Goal: Transaction & Acquisition: Download file/media

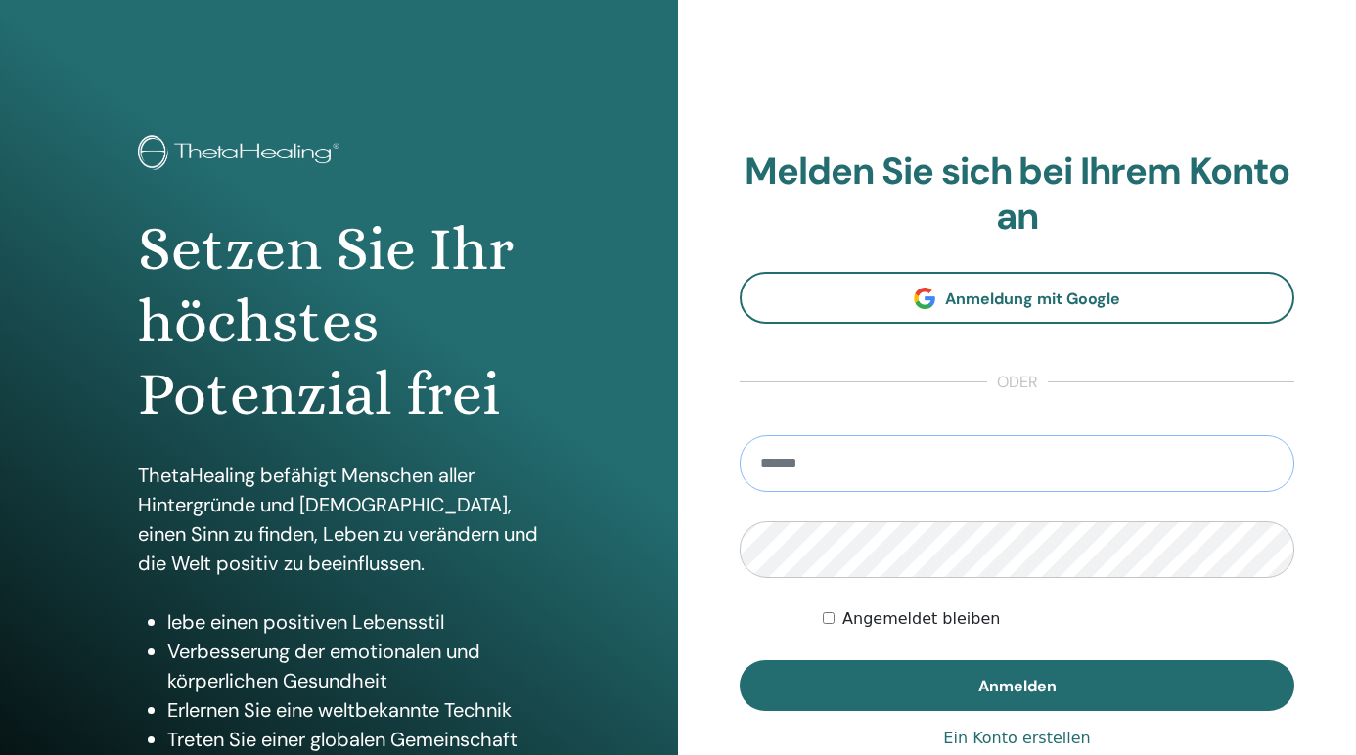
type input "**********"
click at [1016, 685] on button "Anmelden" at bounding box center [1017, 685] width 555 height 51
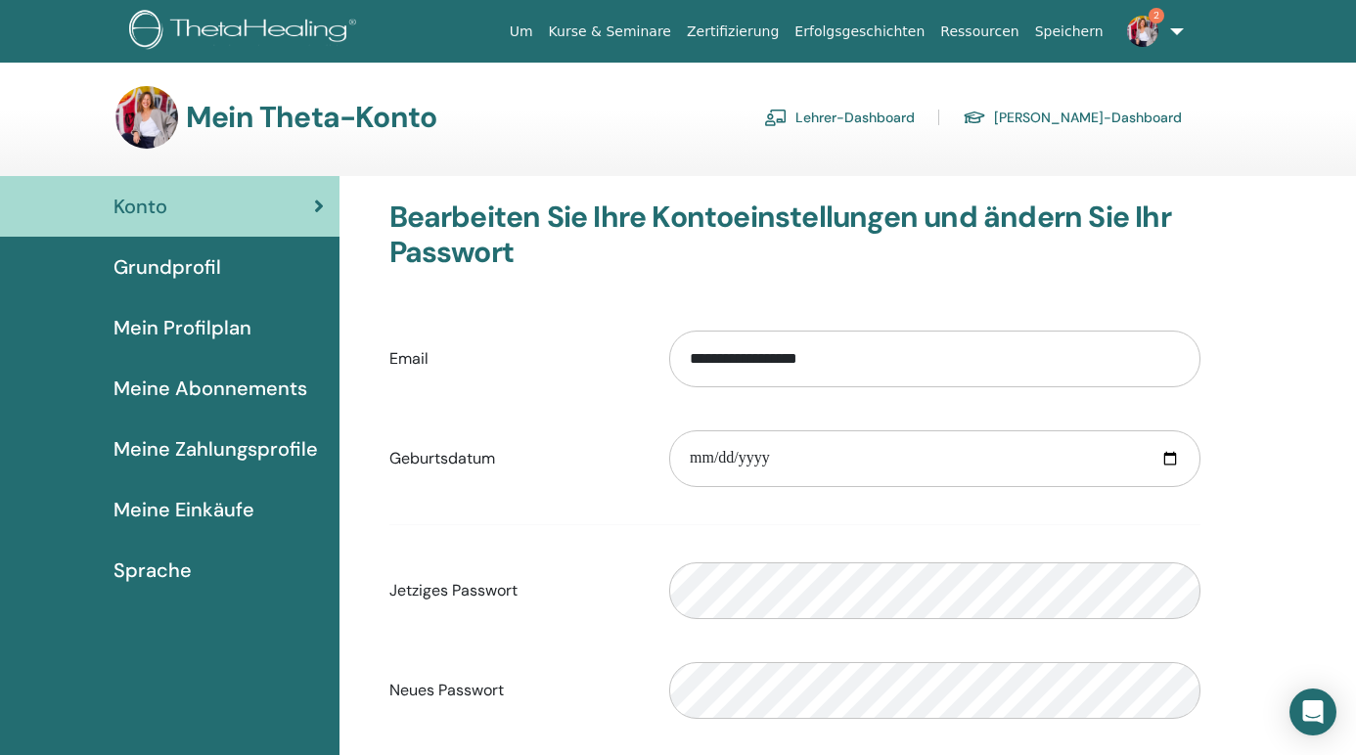
click at [911, 120] on link "Lehrer-Dashboard" at bounding box center [839, 117] width 151 height 31
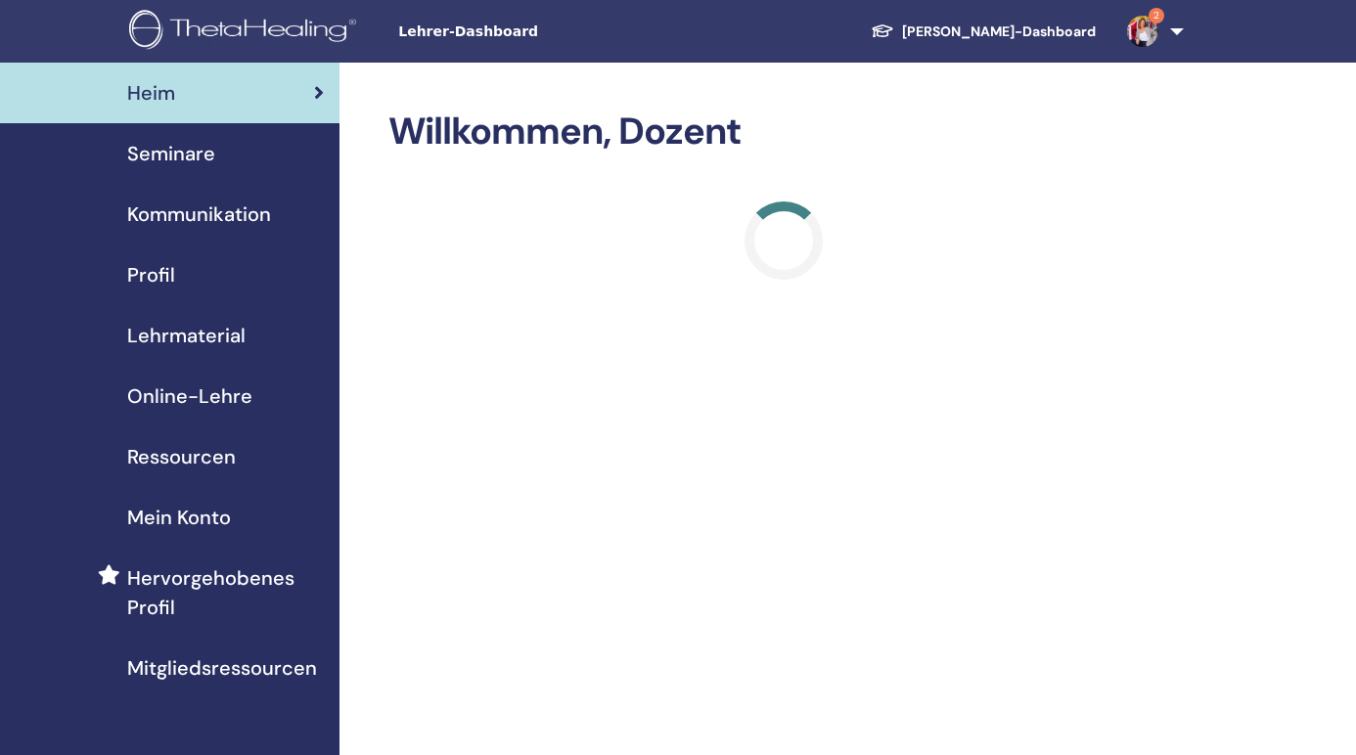
click at [194, 159] on span "Seminare" at bounding box center [171, 153] width 88 height 29
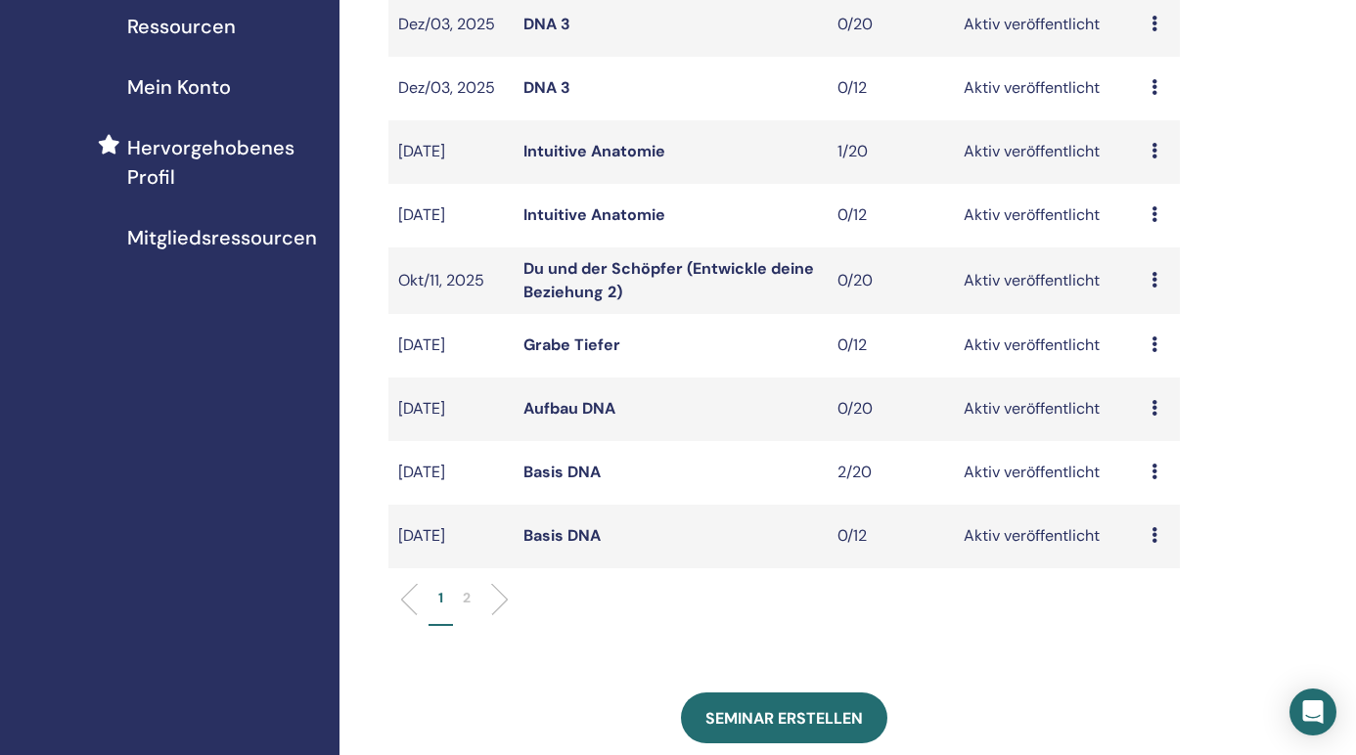
scroll to position [432, 0]
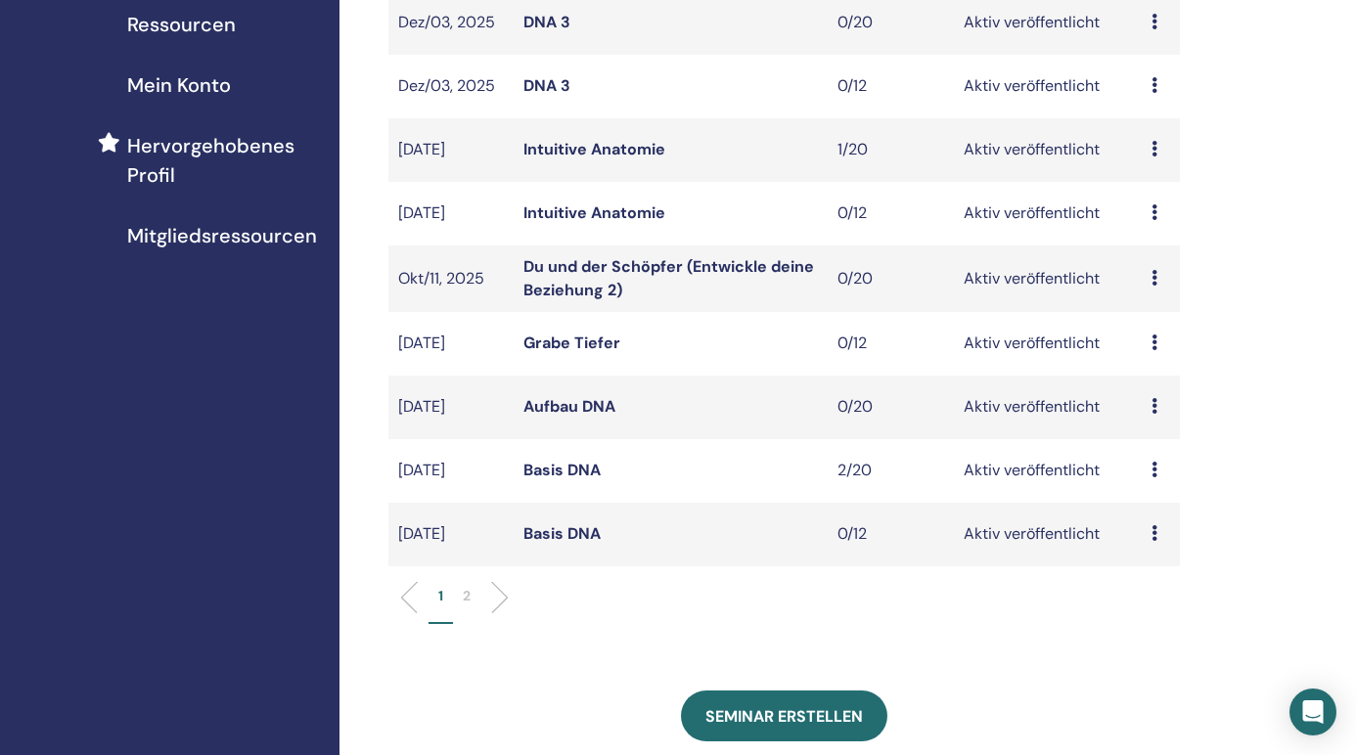
click at [562, 471] on link "Basis DNA" at bounding box center [561, 470] width 77 height 21
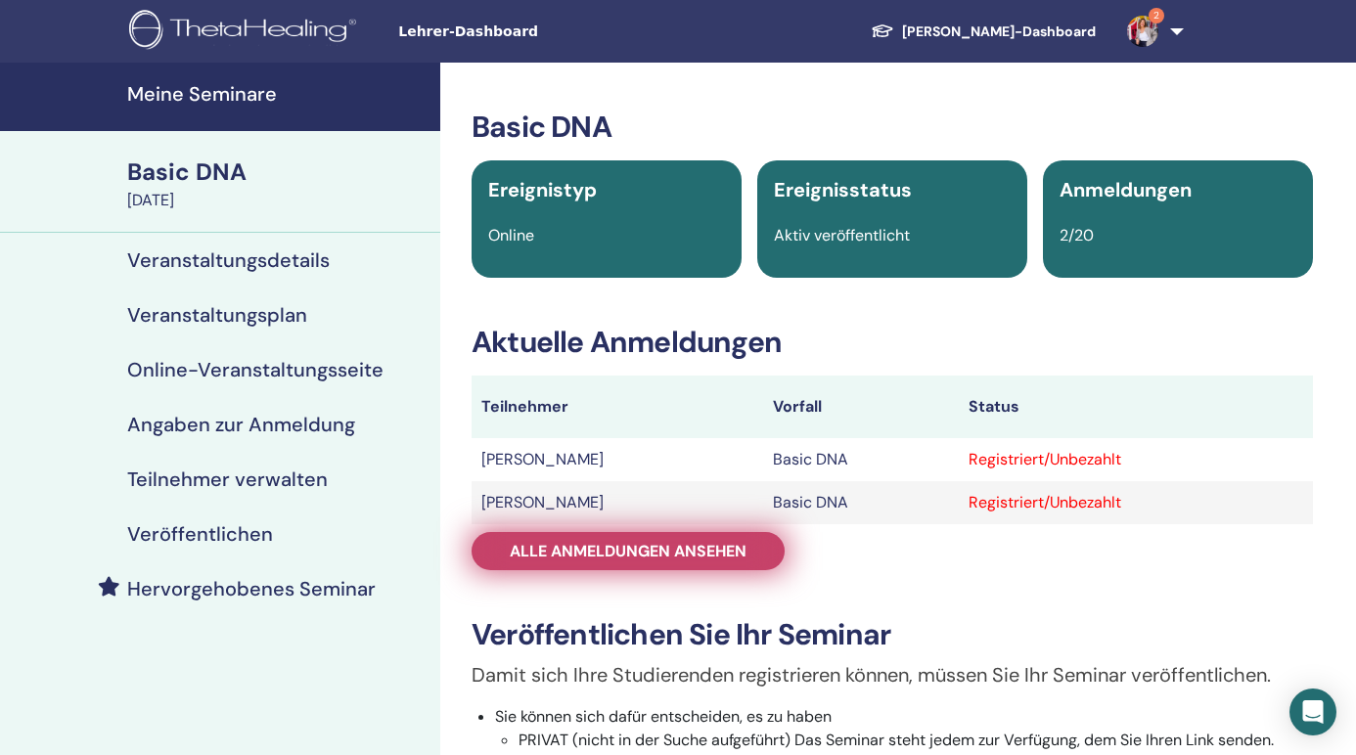
click at [697, 554] on span "Alle Anmeldungen ansehen" at bounding box center [628, 551] width 237 height 21
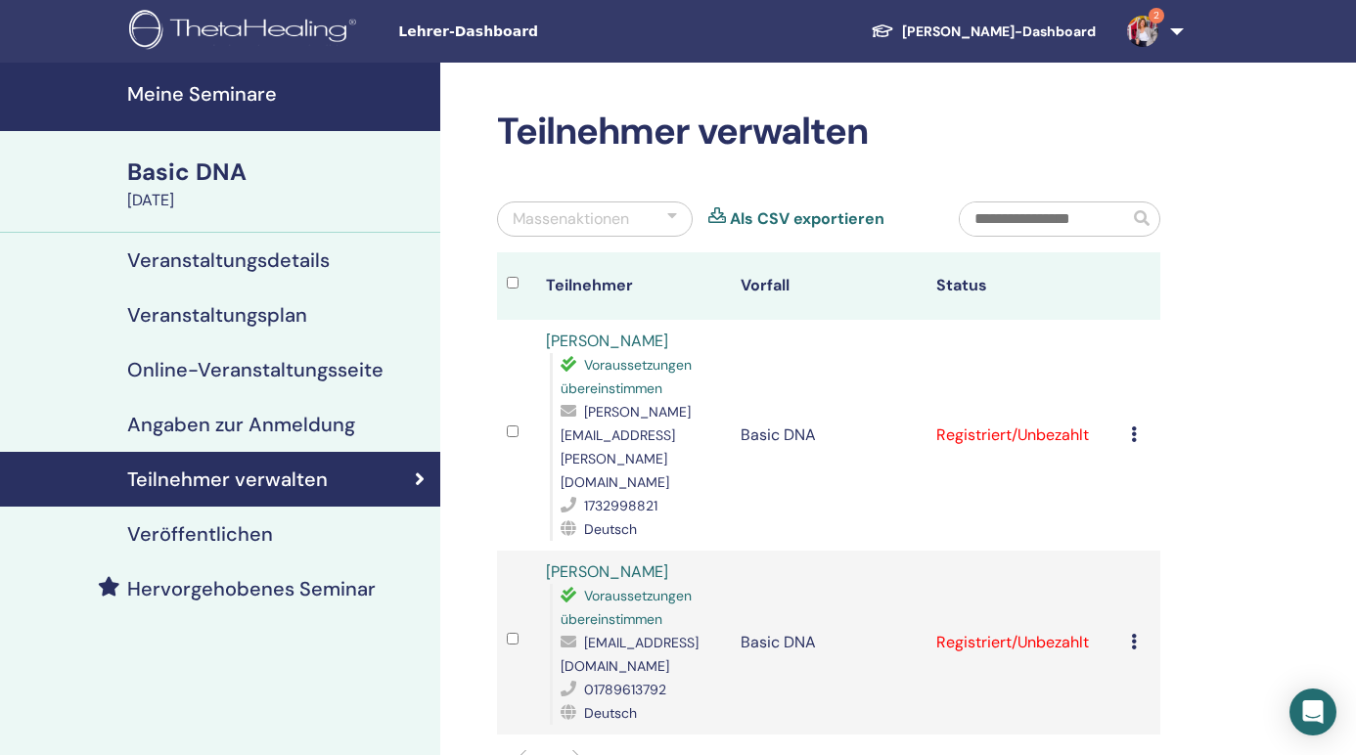
click at [1133, 426] on icon at bounding box center [1134, 434] width 6 height 16
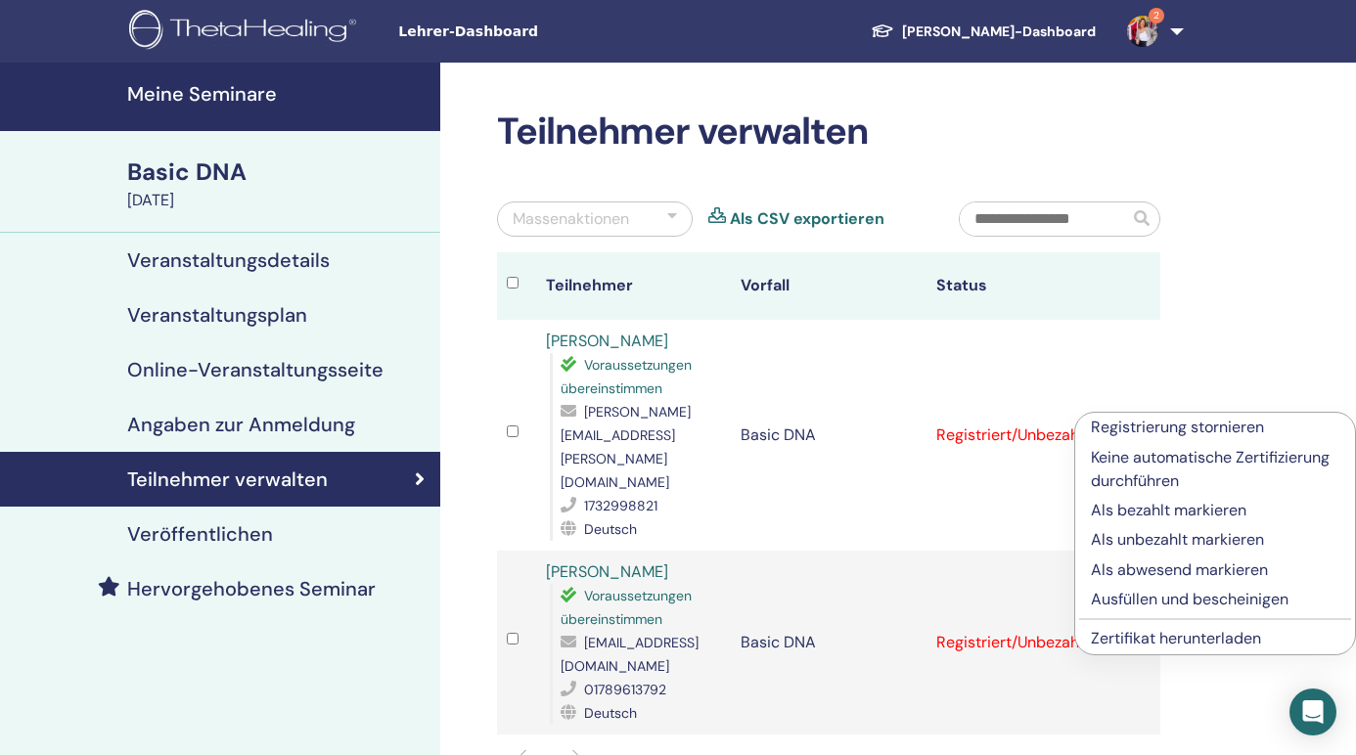
click at [1109, 638] on link "Zertifikat herunterladen" at bounding box center [1176, 638] width 170 height 21
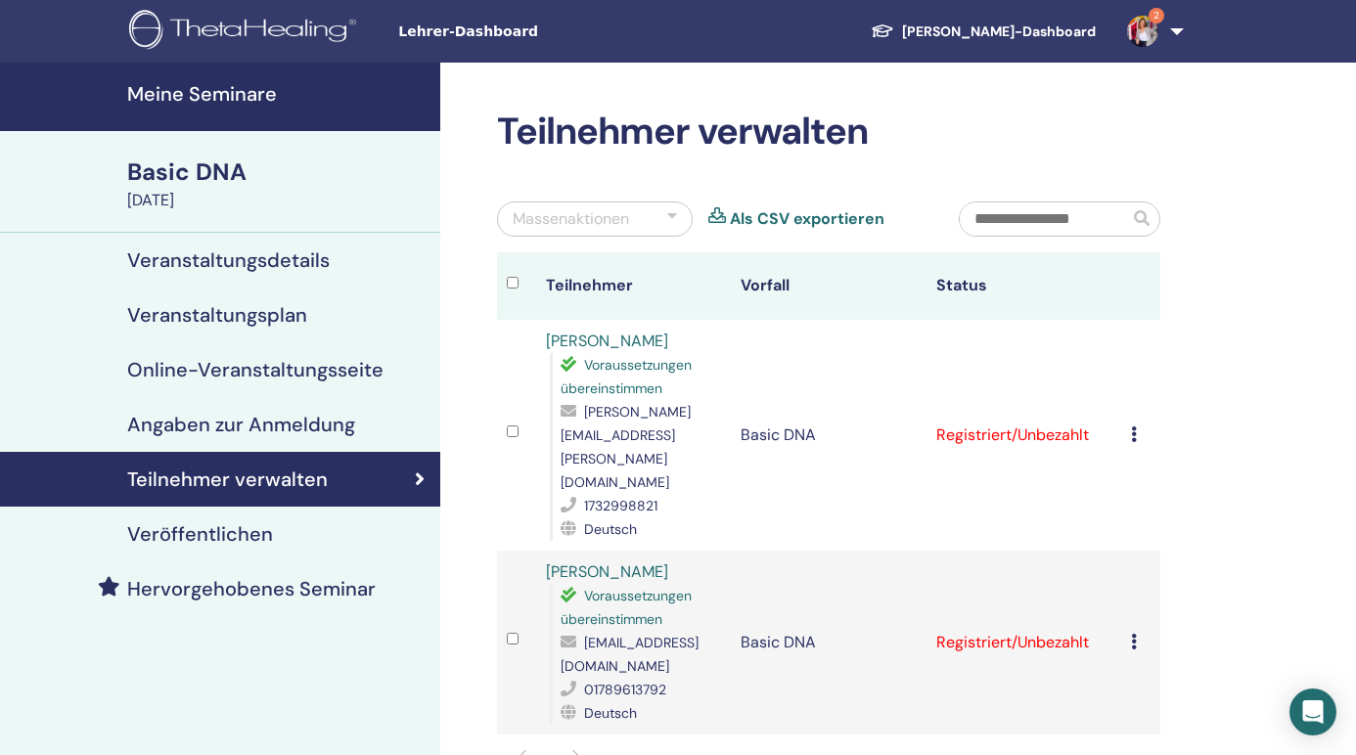
click at [1135, 634] on icon at bounding box center [1134, 642] width 6 height 16
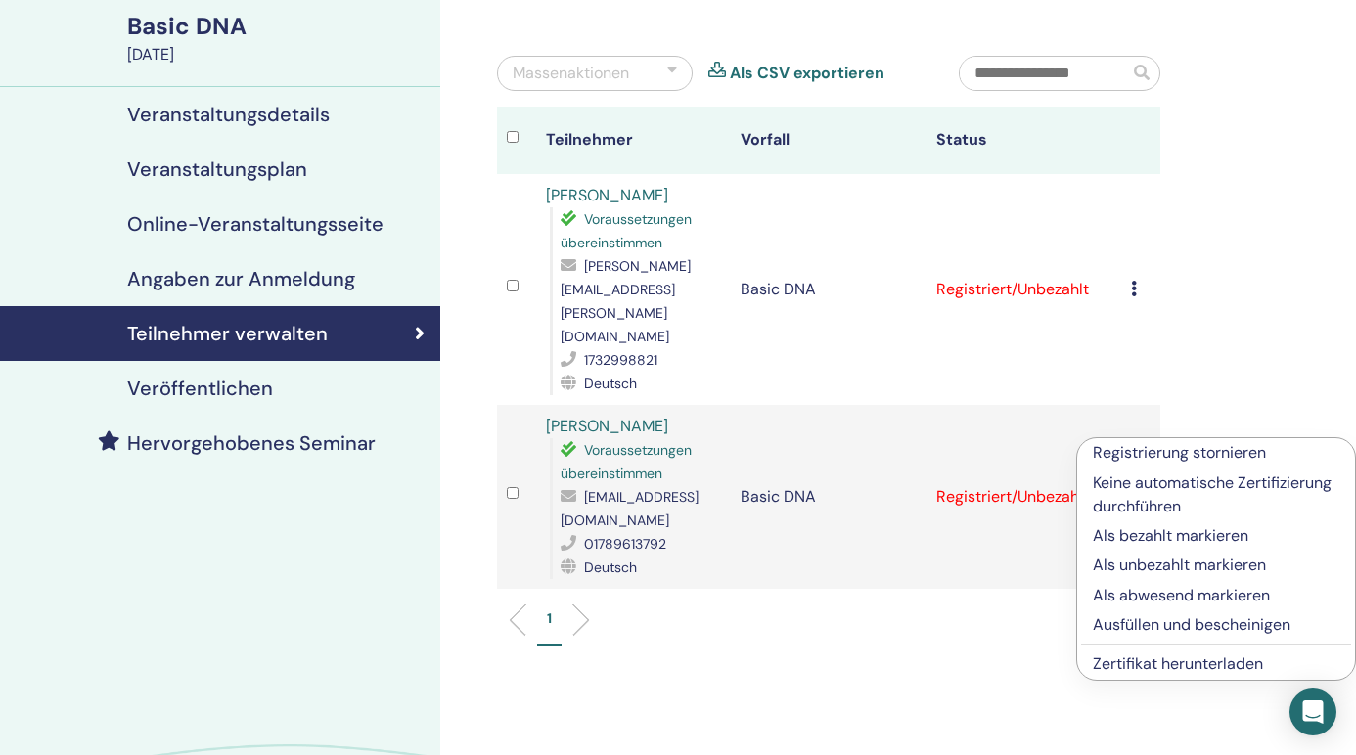
scroll to position [147, 0]
click at [1151, 661] on link "Zertifikat herunterladen" at bounding box center [1178, 662] width 170 height 21
